Goal: Task Accomplishment & Management: Manage account settings

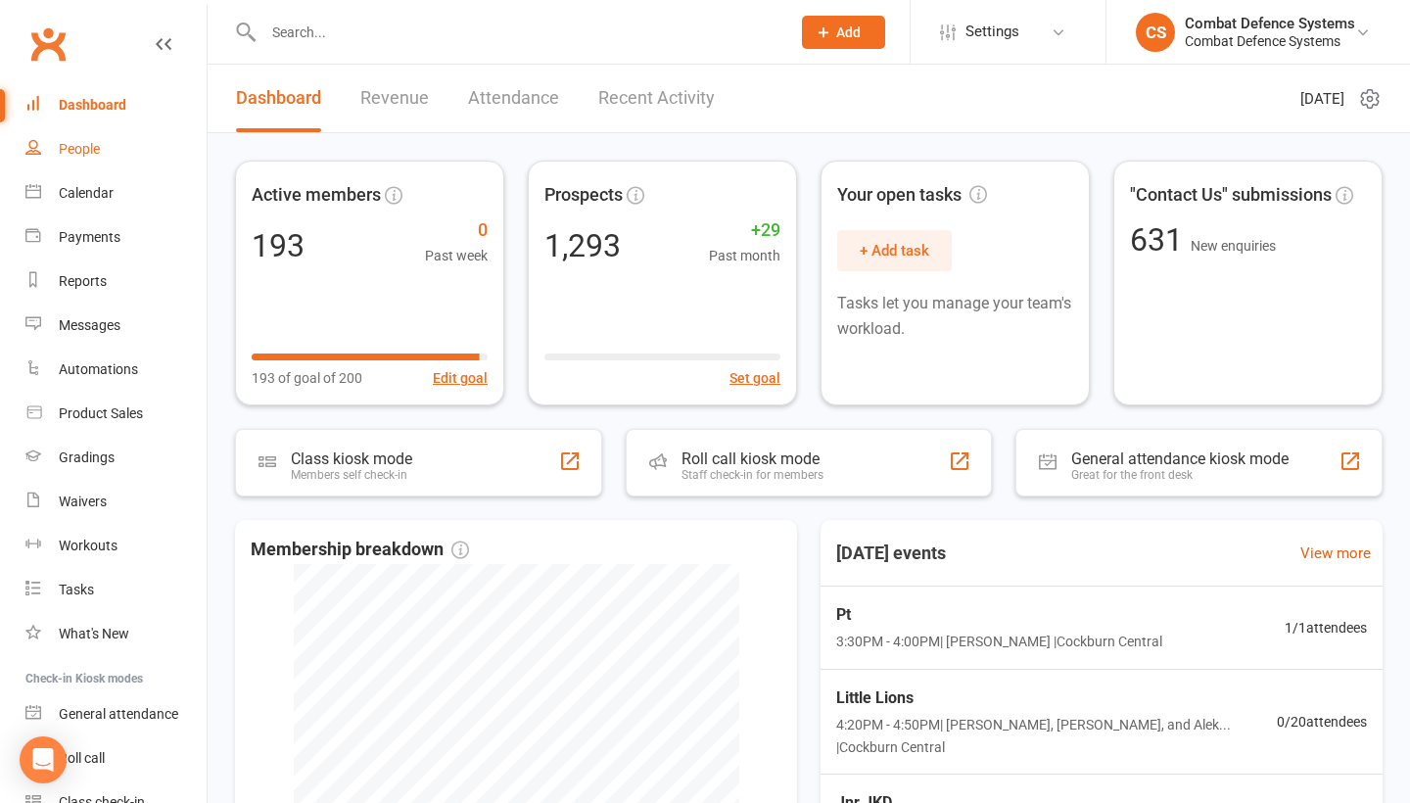
click at [89, 149] on div "People" at bounding box center [79, 149] width 41 height 16
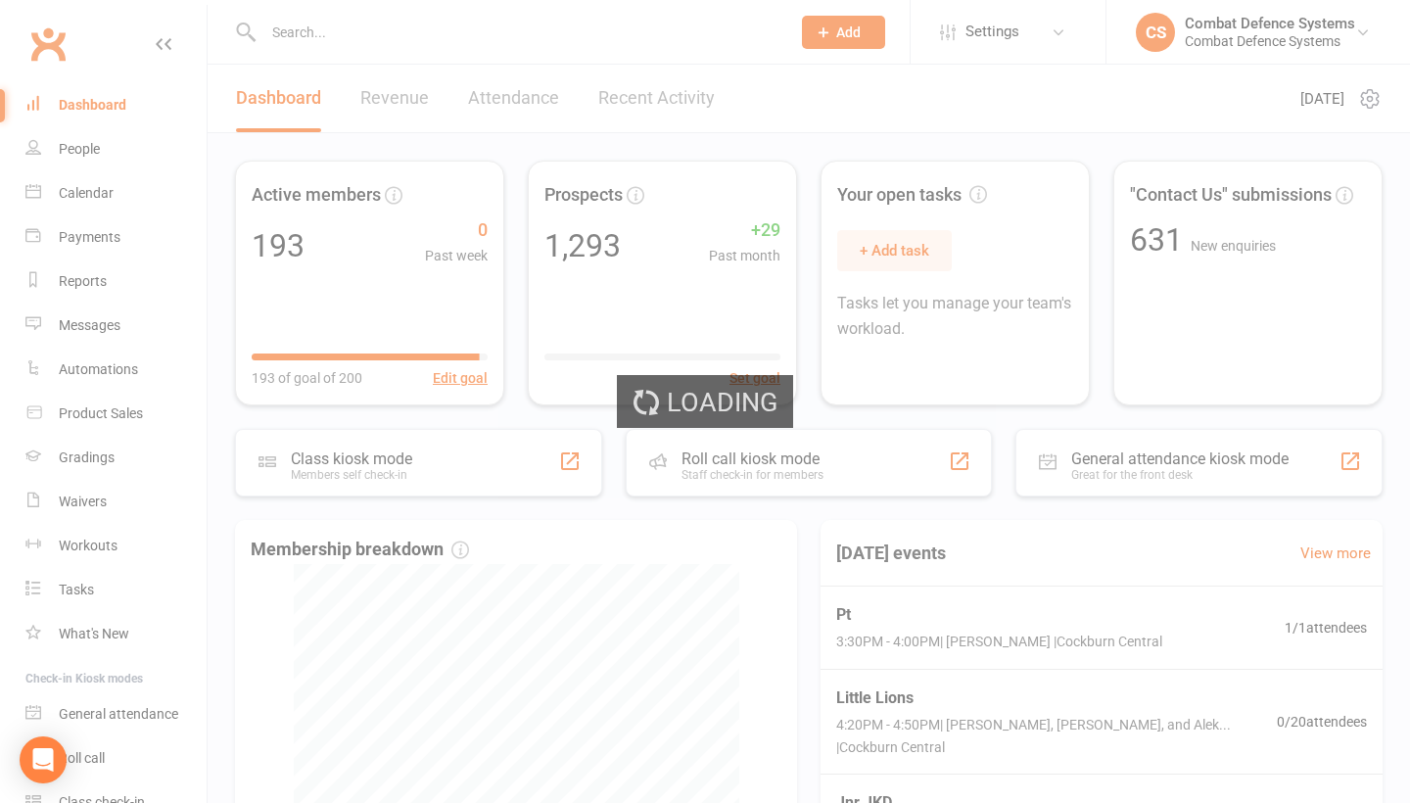
select select "100"
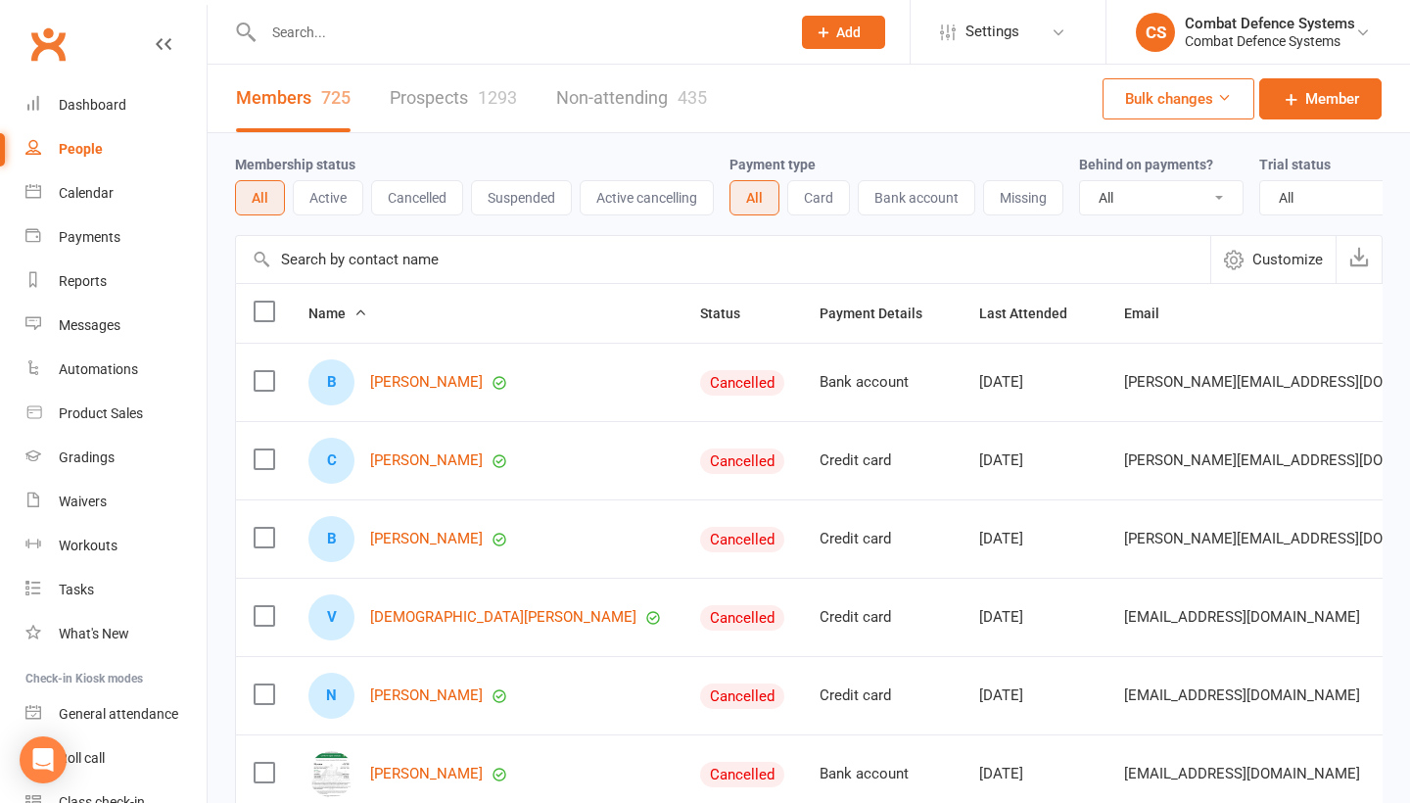
click at [440, 105] on link "Prospects 1293" at bounding box center [453, 99] width 127 height 68
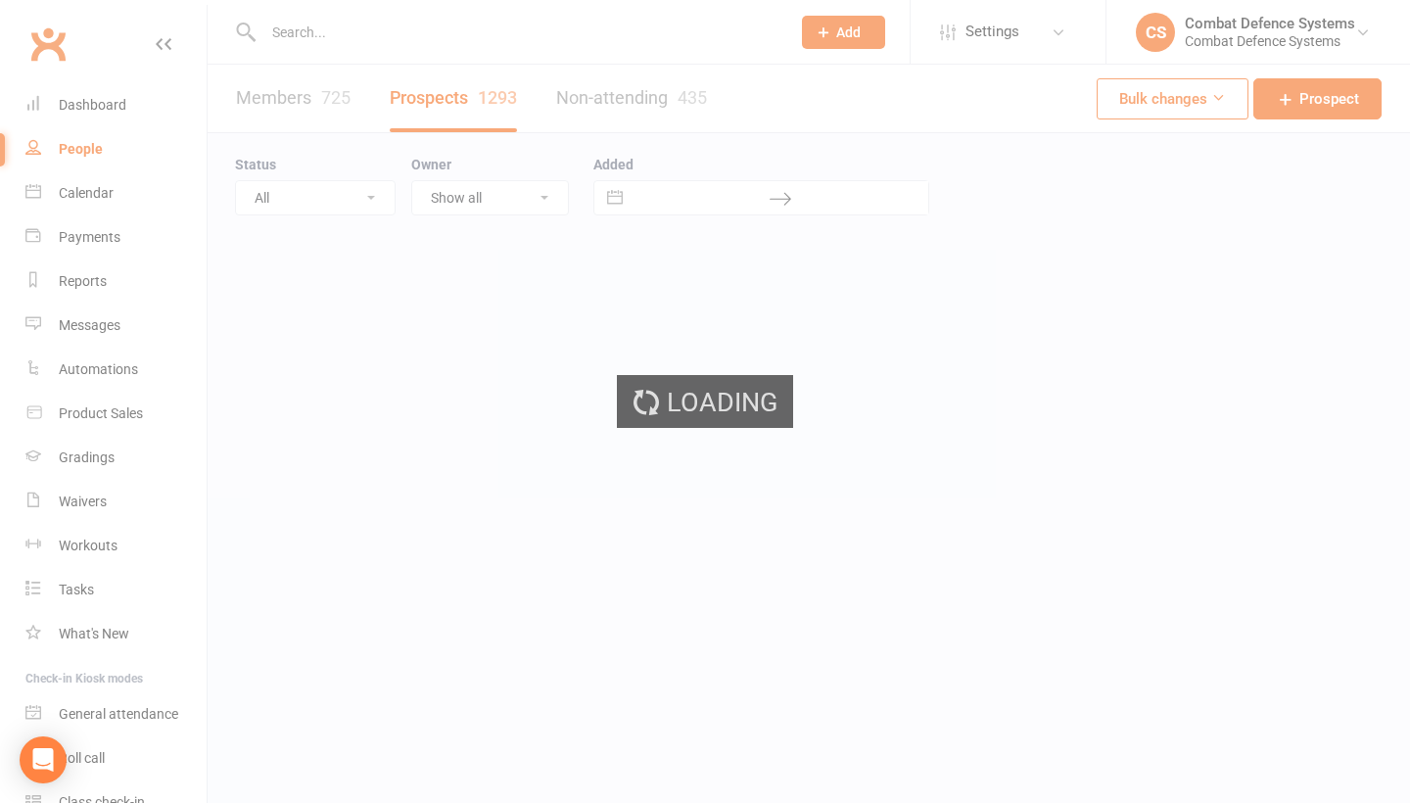
select select "100"
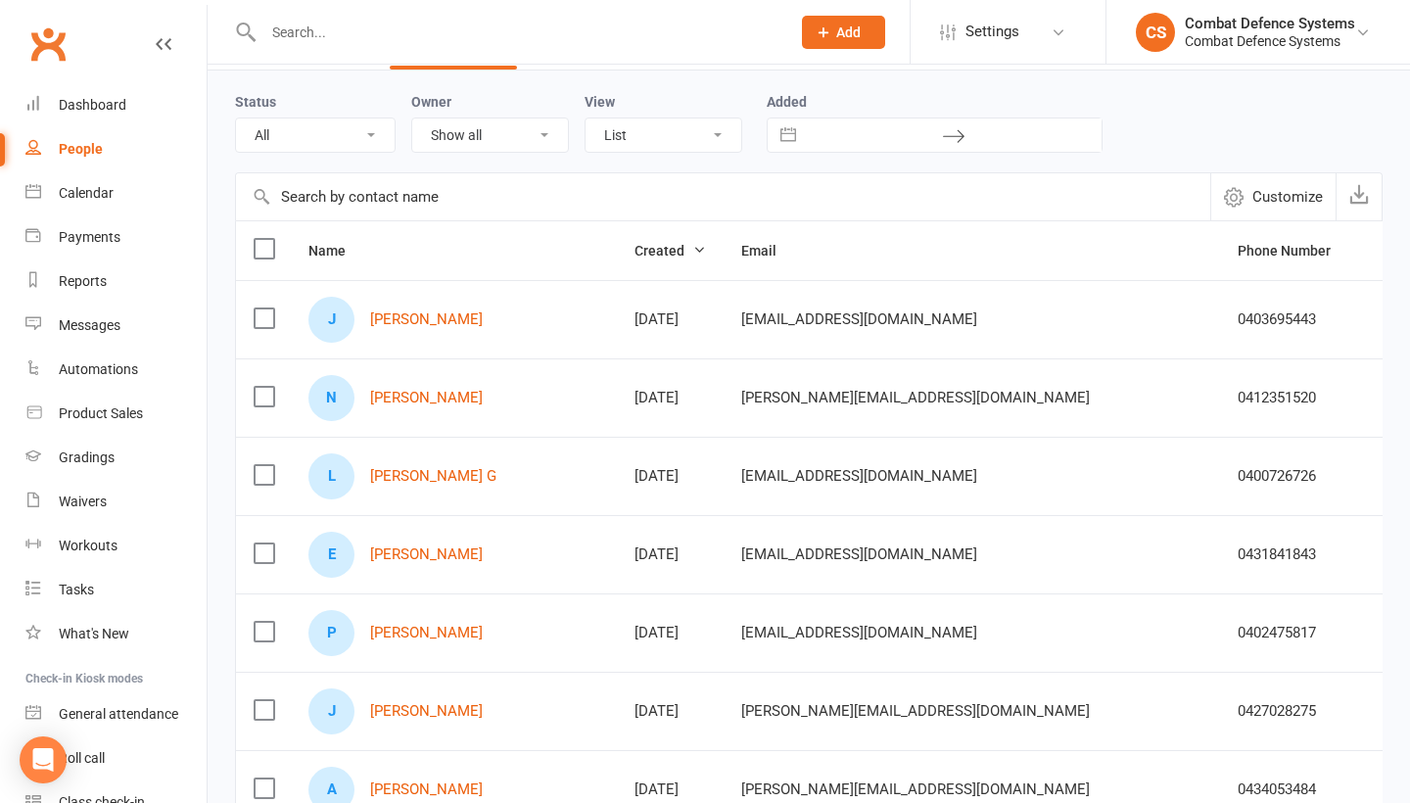
scroll to position [86, 0]
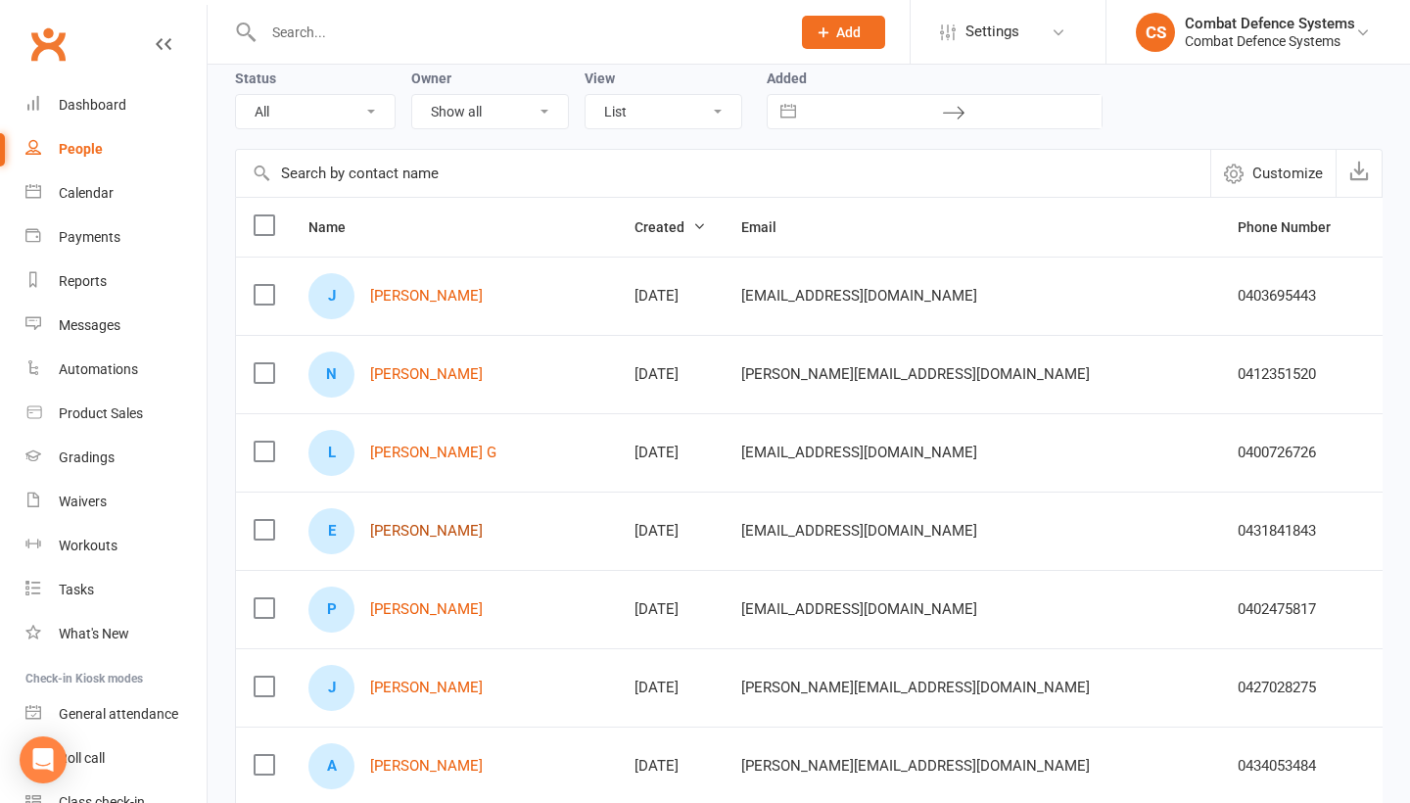
click at [414, 526] on link "[PERSON_NAME]" at bounding box center [426, 531] width 113 height 17
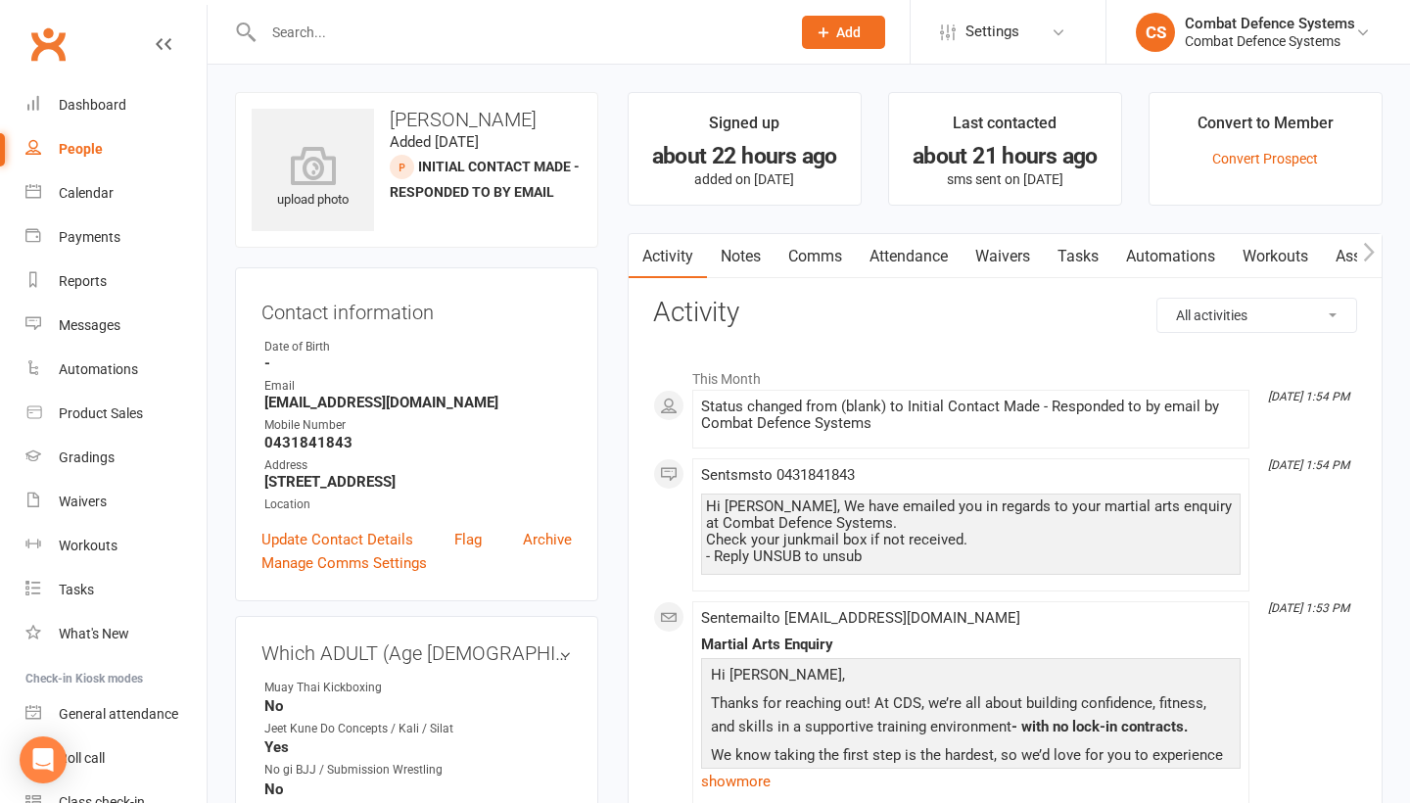
scroll to position [6, 0]
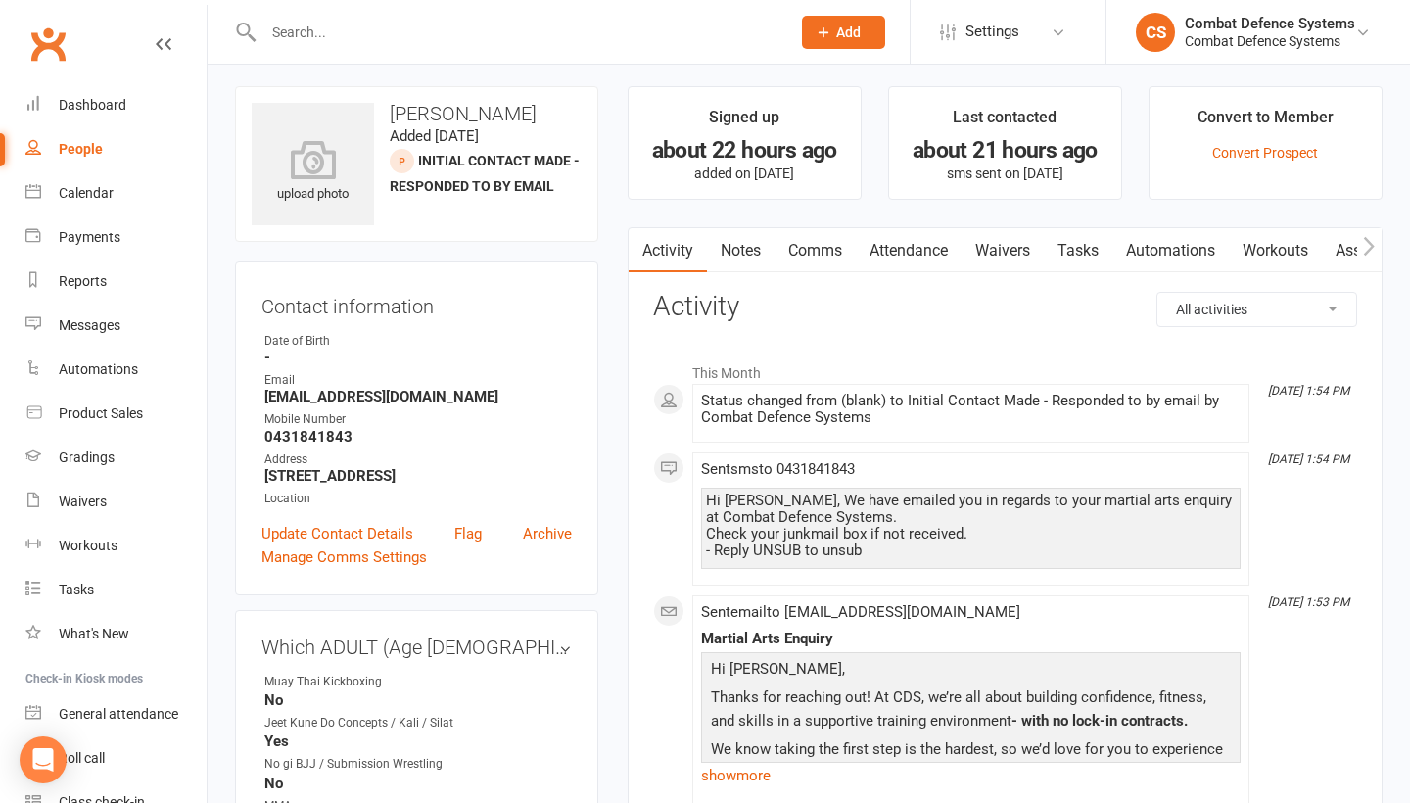
select select "100"
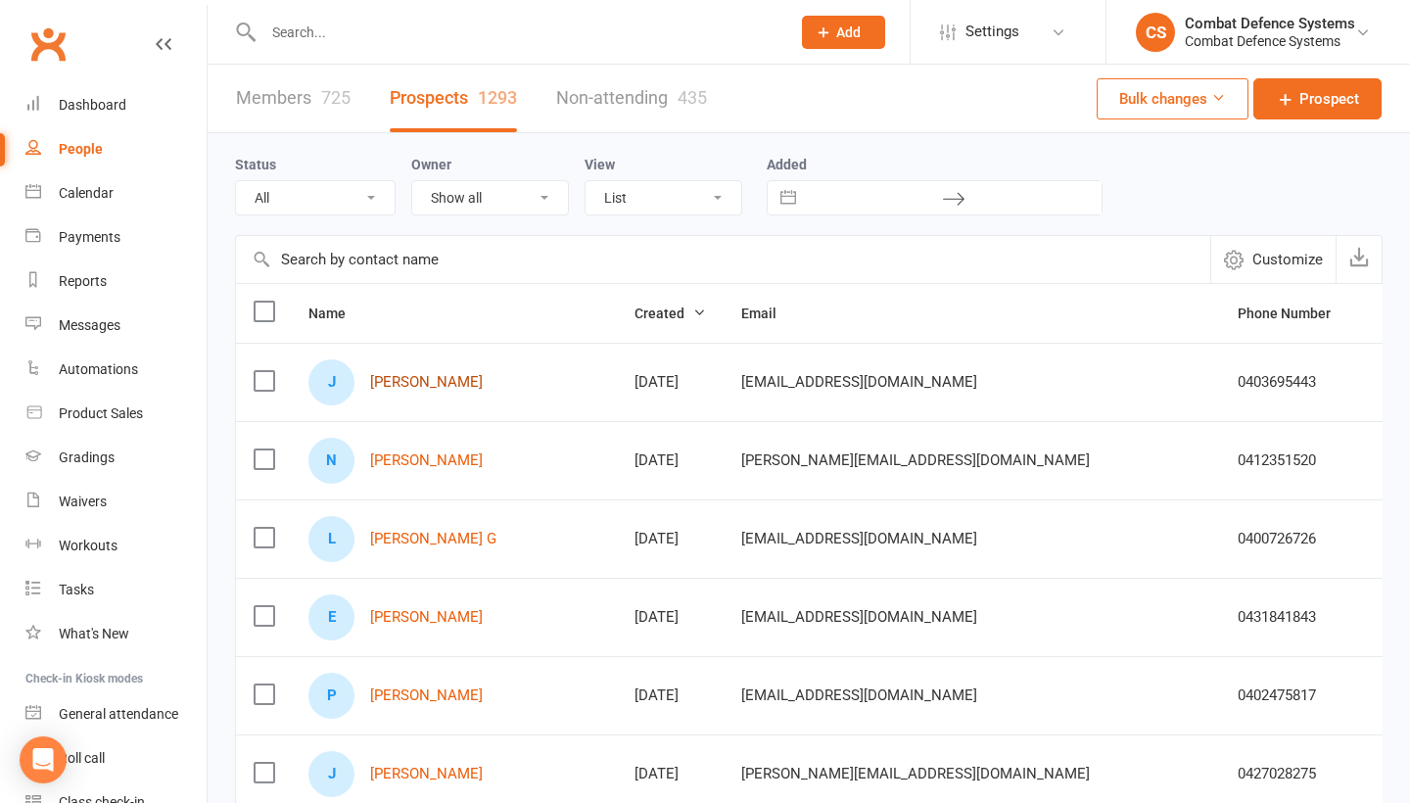
click at [424, 380] on link "[PERSON_NAME]" at bounding box center [426, 382] width 113 height 17
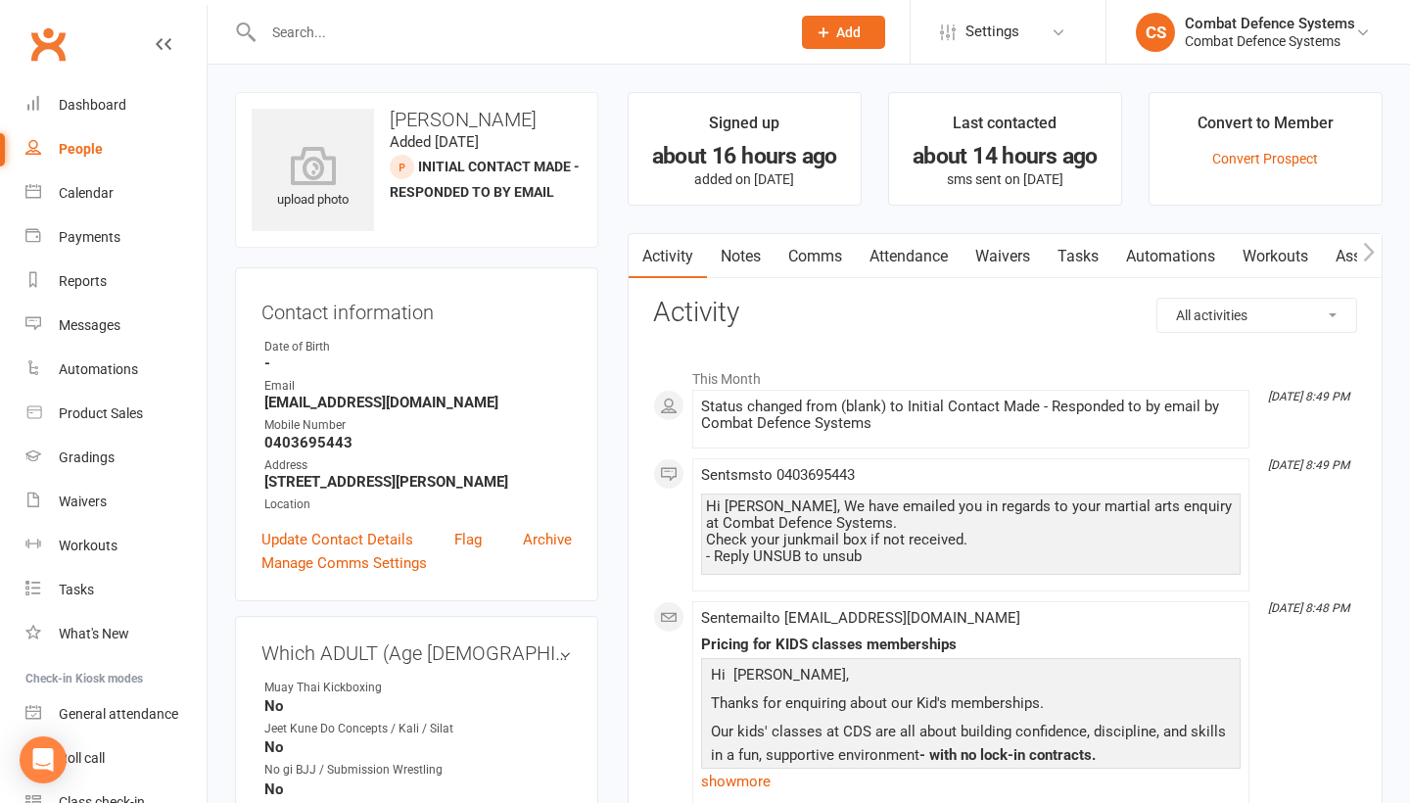
click at [1020, 255] on link "Waivers" at bounding box center [1002, 256] width 82 height 45
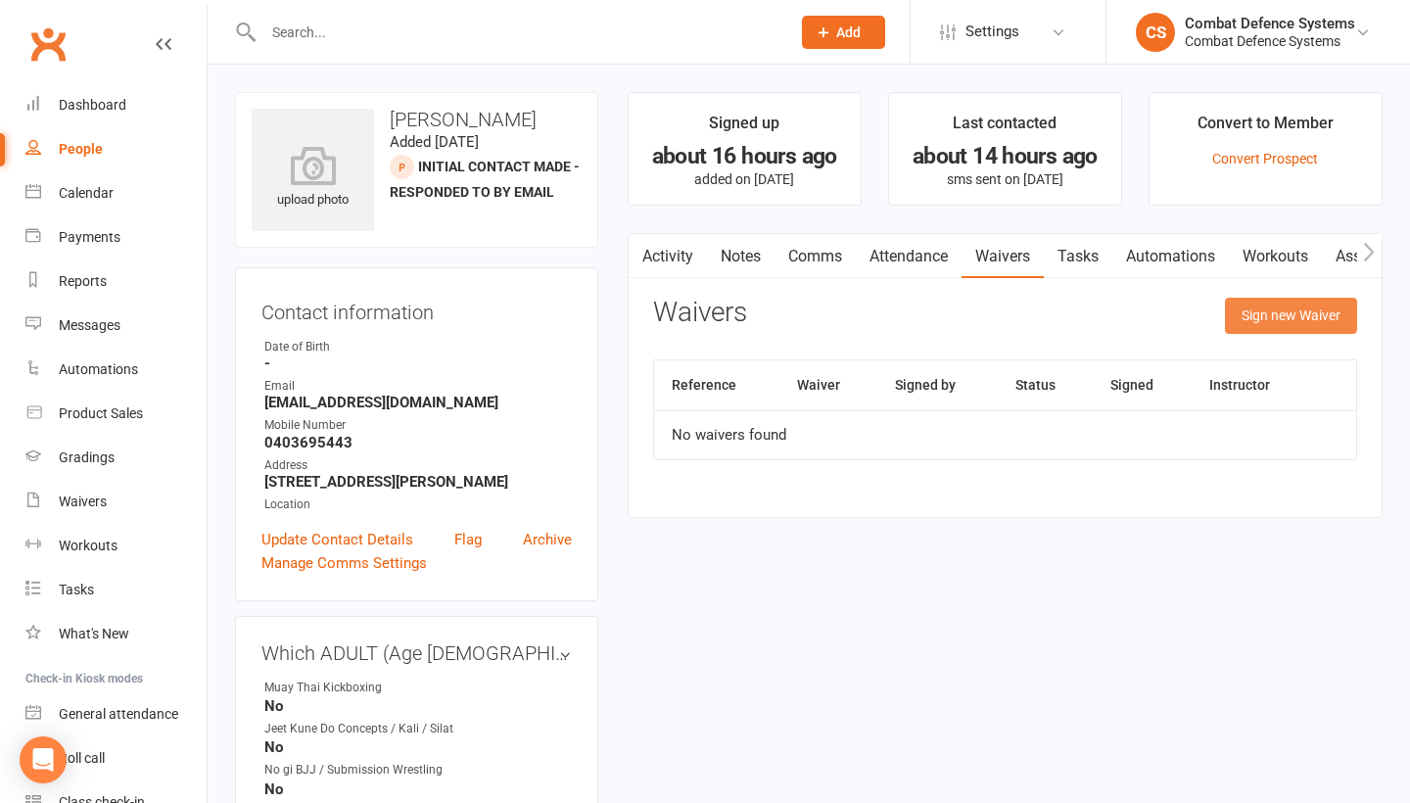
click at [1251, 308] on button "Sign new Waiver" at bounding box center [1291, 315] width 132 height 35
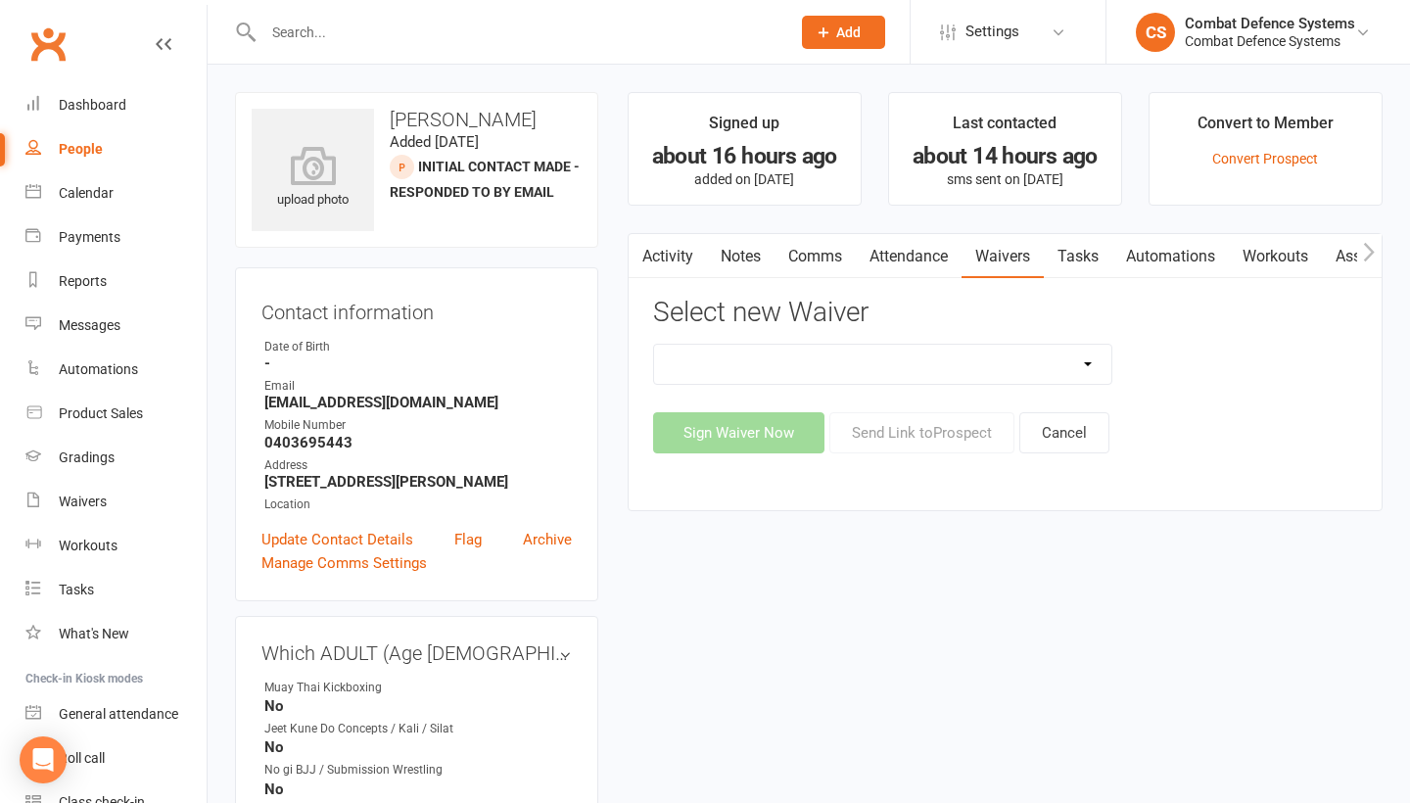
select select "5484"
click at [896, 433] on button "Send Link to [GEOGRAPHIC_DATA]" at bounding box center [921, 432] width 185 height 41
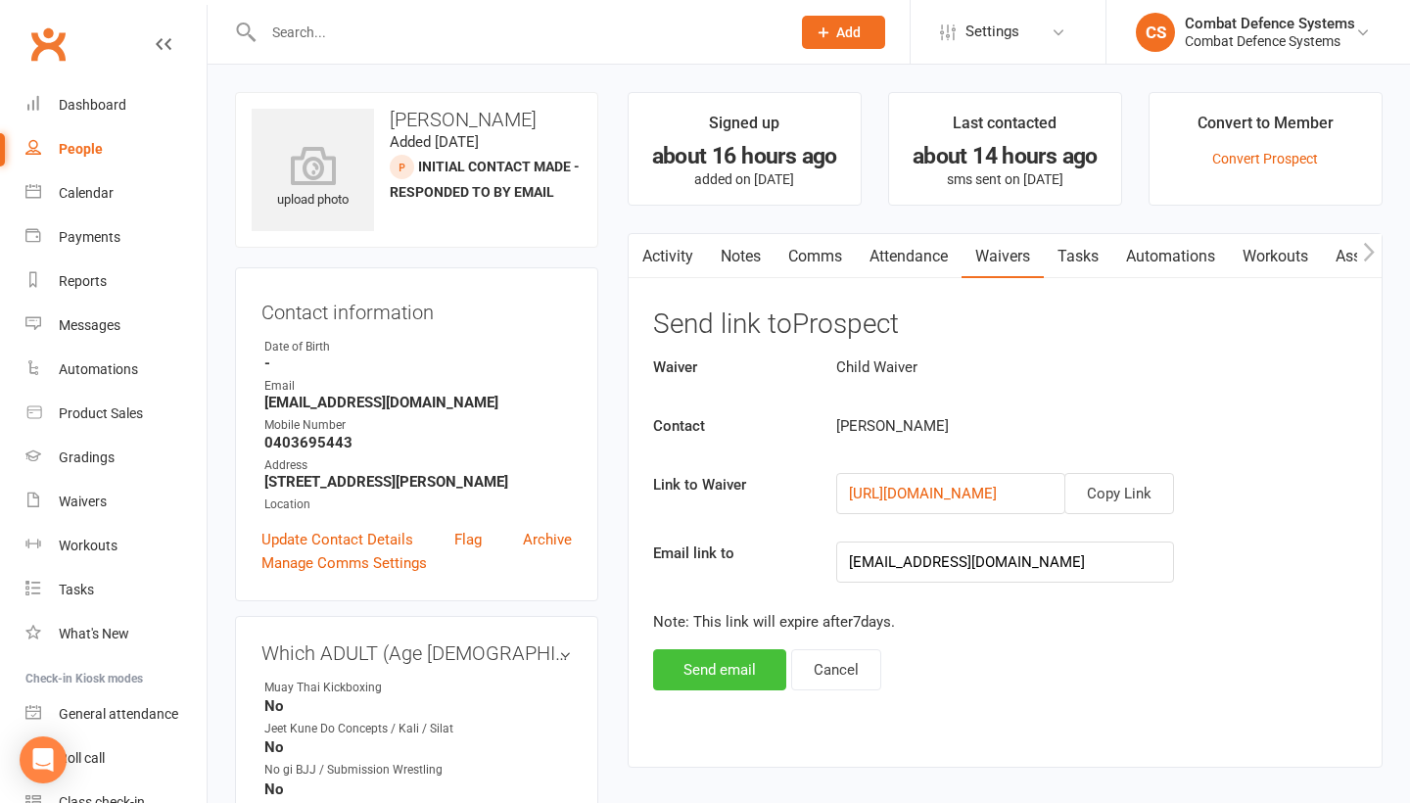
click at [733, 669] on button "Send email" at bounding box center [719, 669] width 133 height 41
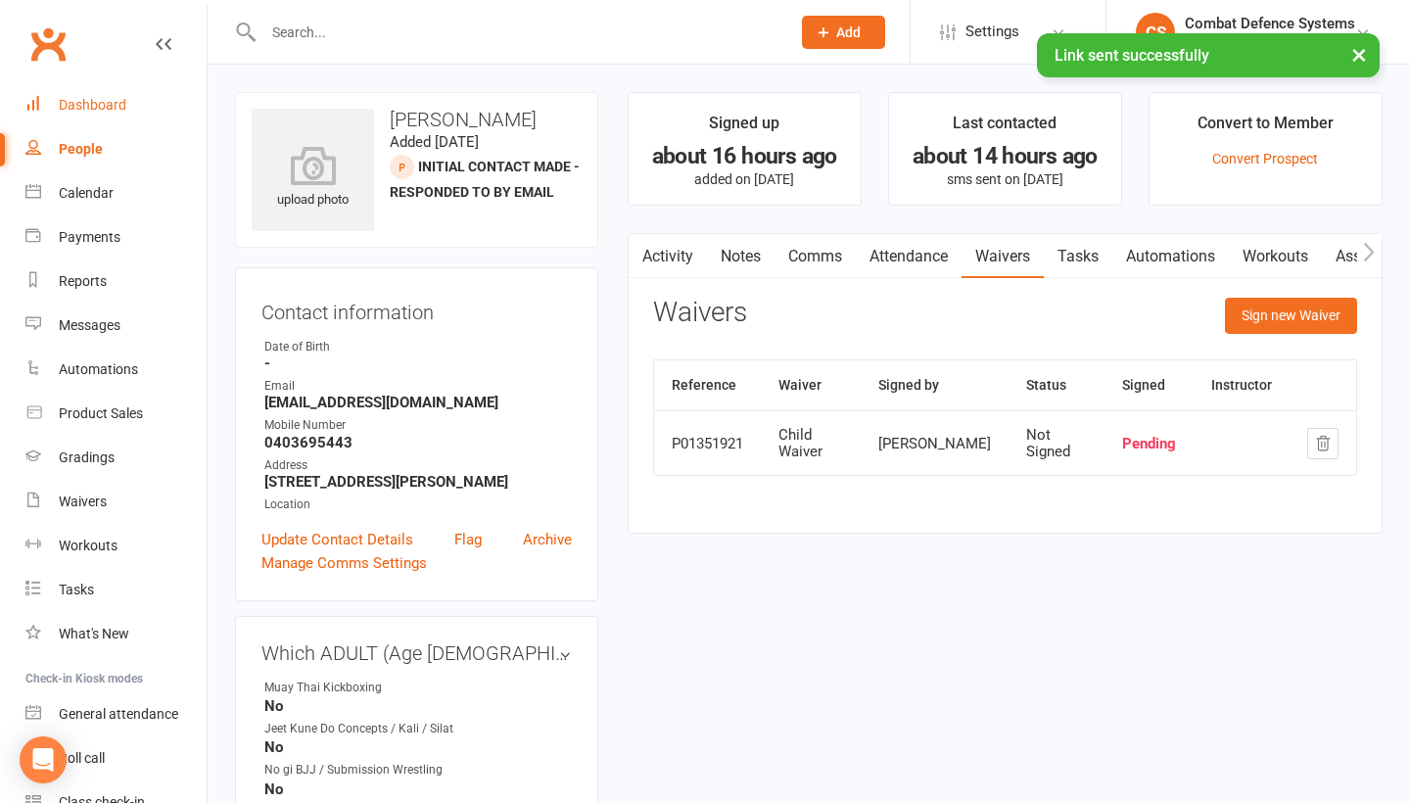
click at [99, 117] on link "Dashboard" at bounding box center [115, 105] width 181 height 44
